Goal: Find specific page/section: Find specific page/section

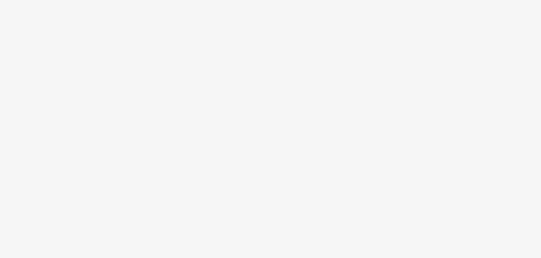
click at [130, 219] on body at bounding box center [270, 129] width 541 height 258
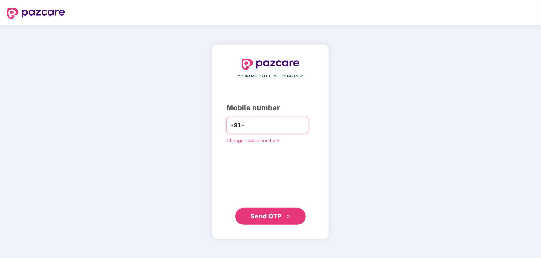
click at [298, 125] on input "number" at bounding box center [276, 124] width 58 height 11
type input "**********"
click at [274, 219] on span "Send OTP" at bounding box center [271, 216] width 41 height 10
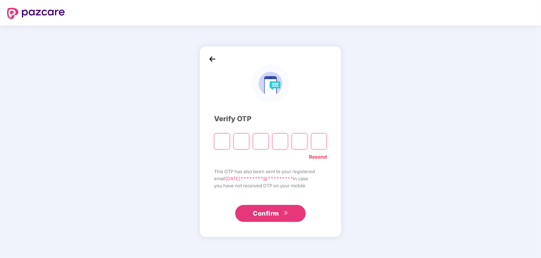
type input "*"
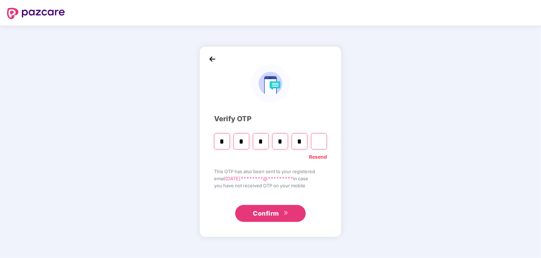
type input "*"
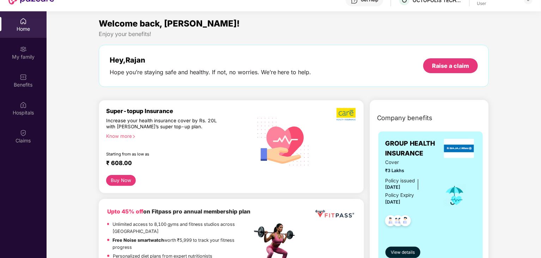
scroll to position [28, 0]
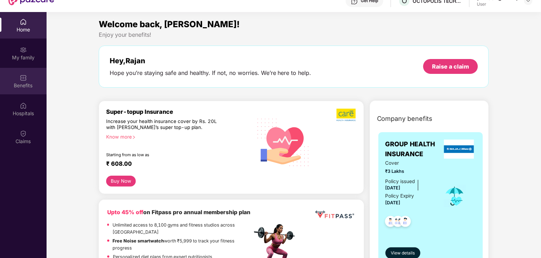
click at [26, 80] on img at bounding box center [23, 77] width 7 height 7
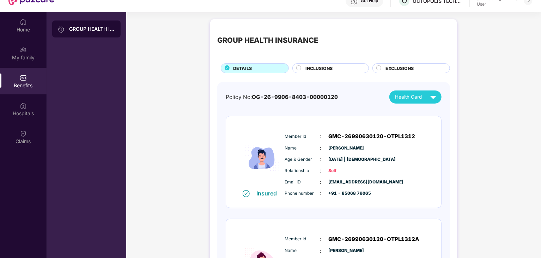
scroll to position [0, 0]
click at [28, 108] on div "Hospitals" at bounding box center [23, 109] width 47 height 26
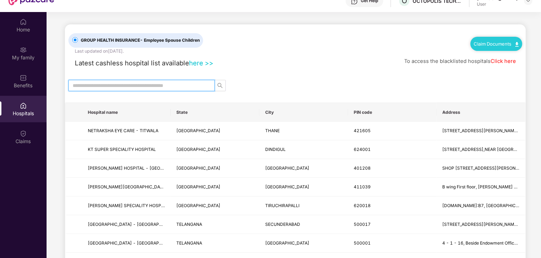
click at [180, 83] on input "text" at bounding box center [139, 86] width 132 height 8
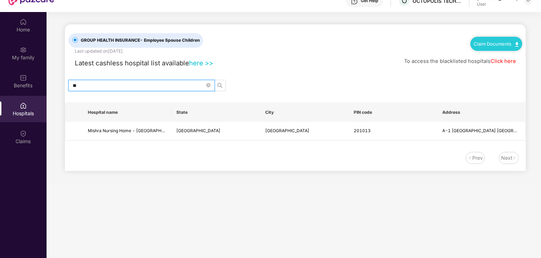
type input "*"
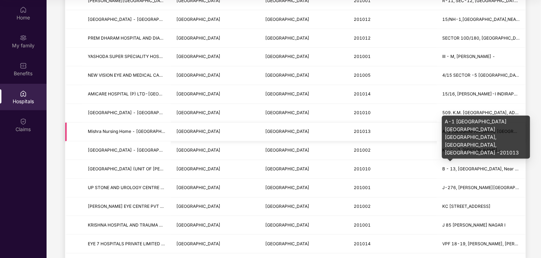
scroll to position [297, 0]
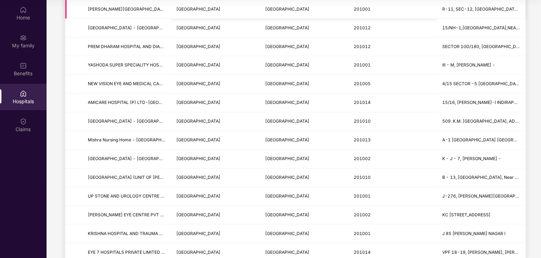
type input "*********"
